Goal: Task Accomplishment & Management: Manage account settings

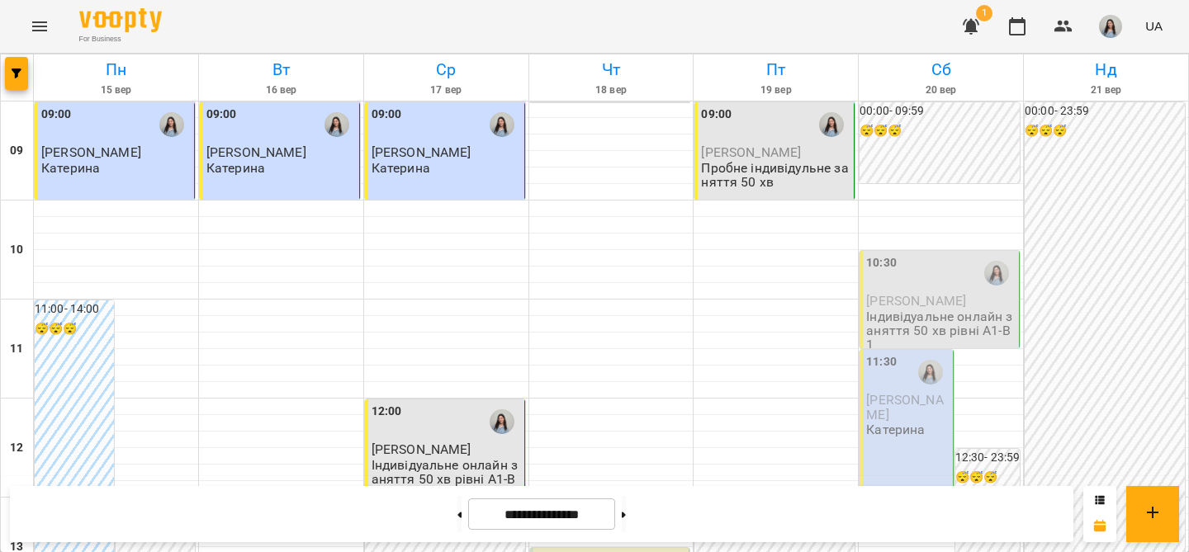
scroll to position [1010, 0]
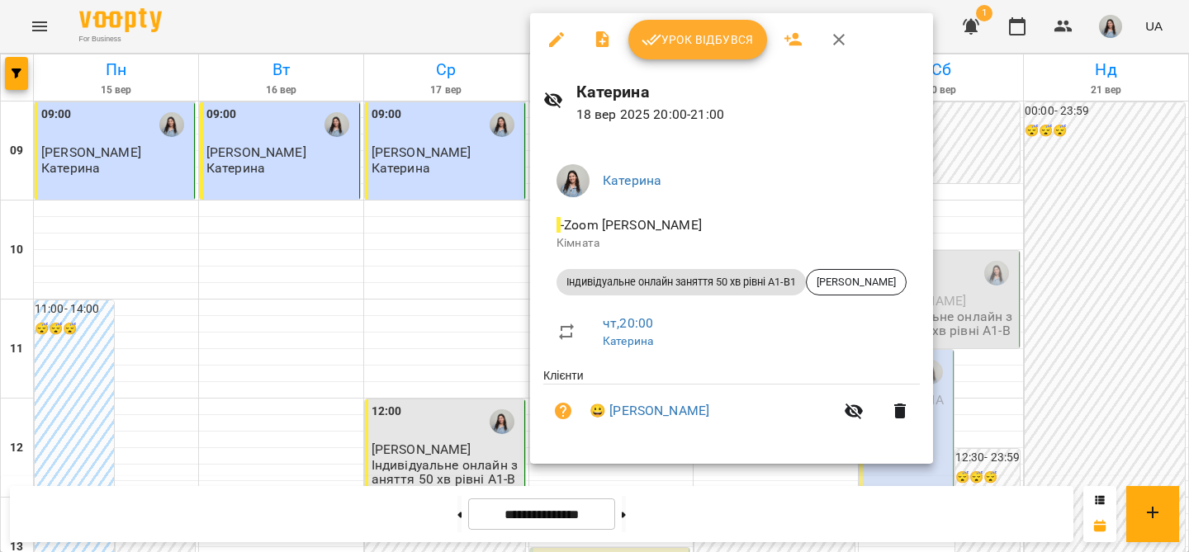
click at [692, 56] on button "Урок відбувся" at bounding box center [697, 40] width 139 height 40
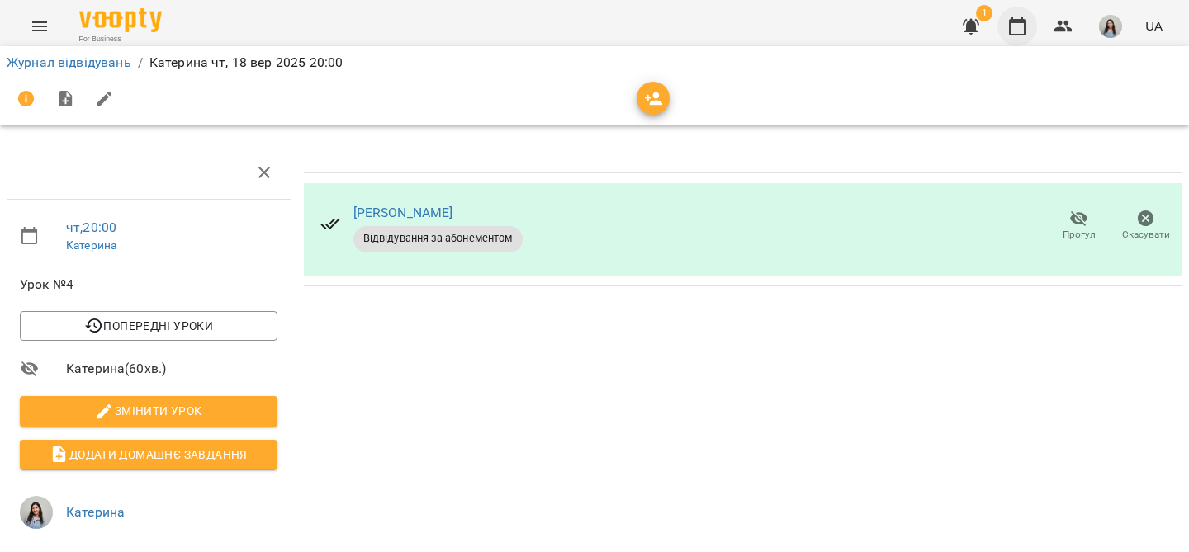
click at [1019, 32] on icon "button" at bounding box center [1017, 27] width 20 height 20
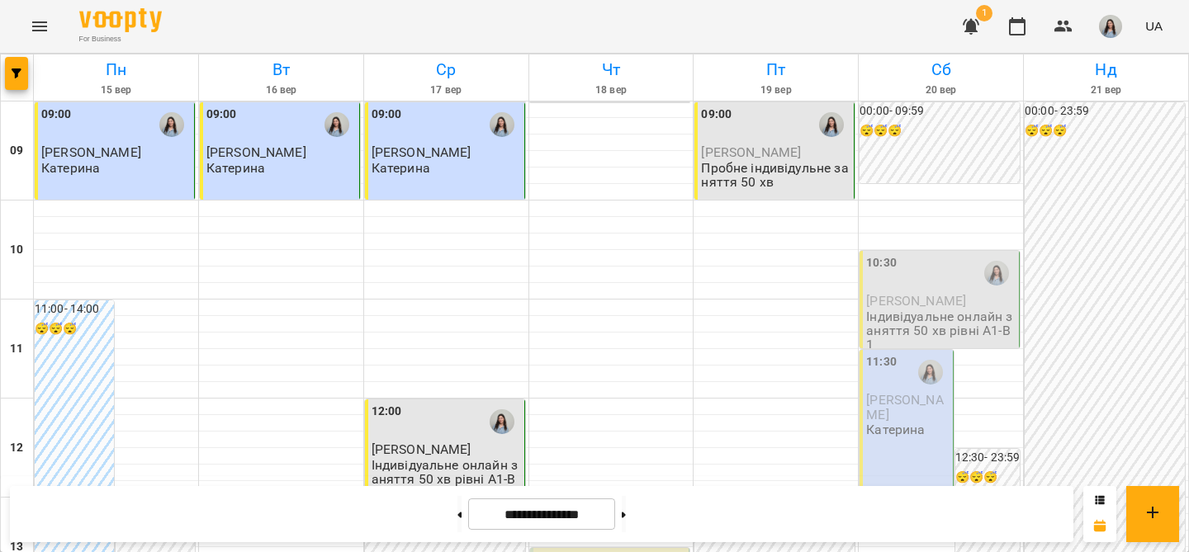
click at [763, 146] on span "[PERSON_NAME]" at bounding box center [751, 152] width 100 height 16
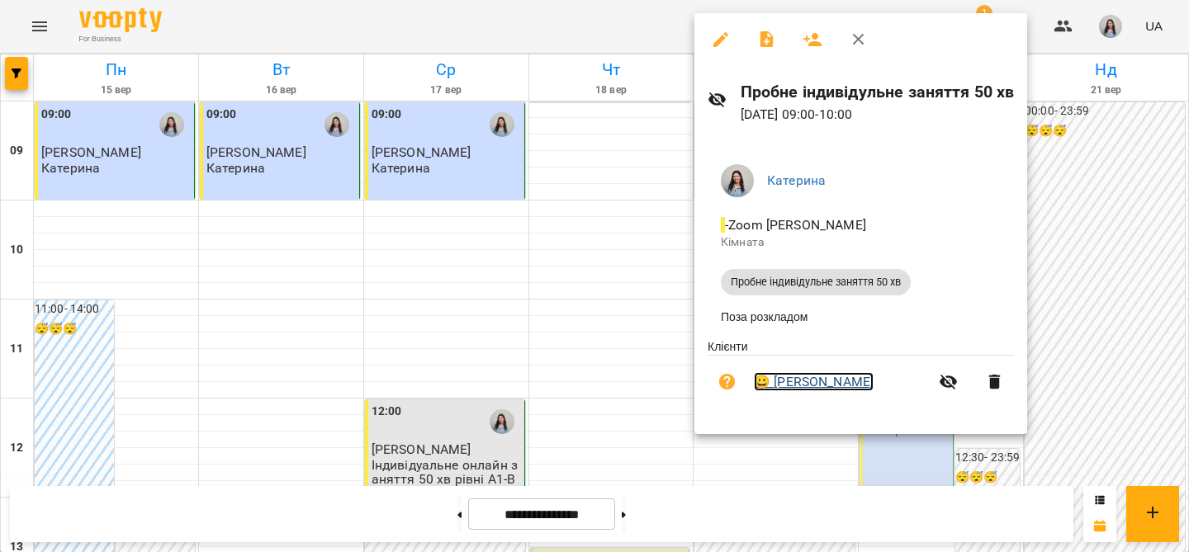
click at [794, 387] on link "😀 [PERSON_NAME]" at bounding box center [814, 382] width 120 height 20
